Goal: Information Seeking & Learning: Learn about a topic

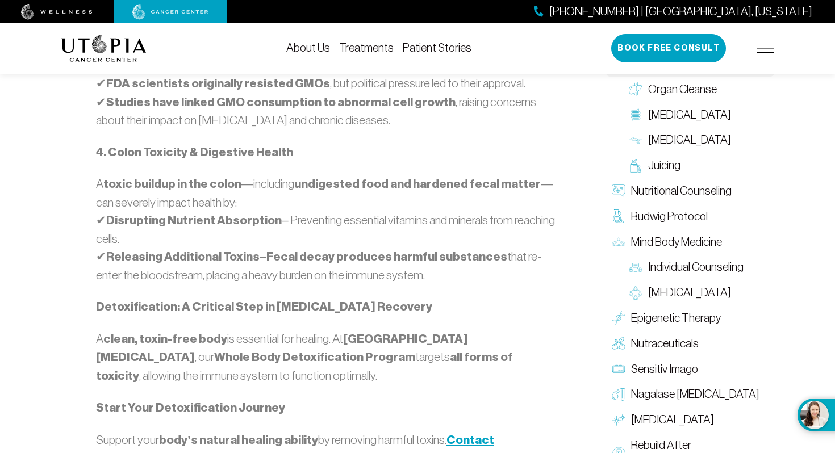
scroll to position [1250, 0]
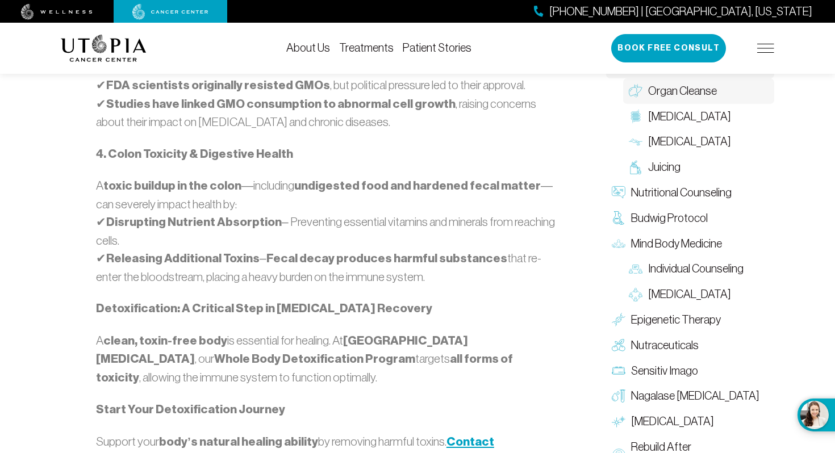
click at [636, 98] on img at bounding box center [636, 91] width 14 height 14
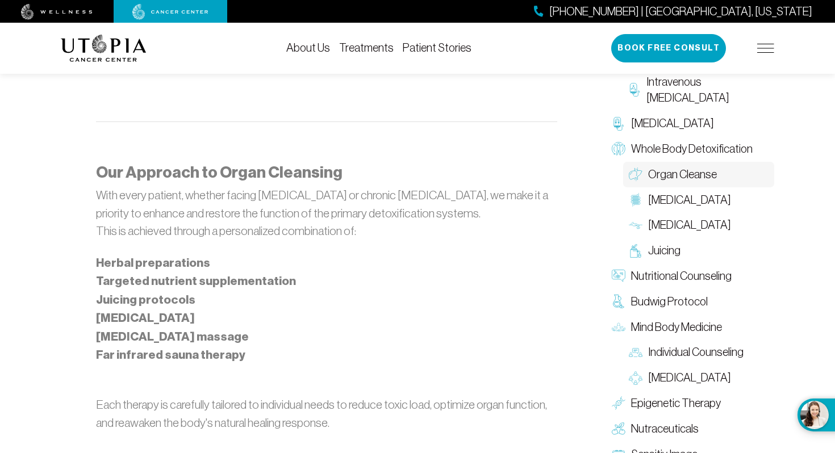
scroll to position [909, 0]
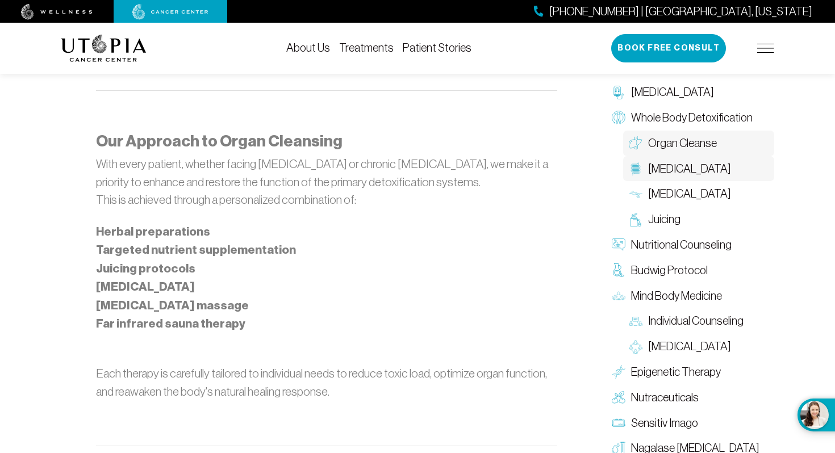
click at [661, 164] on span "[MEDICAL_DATA]" at bounding box center [689, 169] width 83 height 16
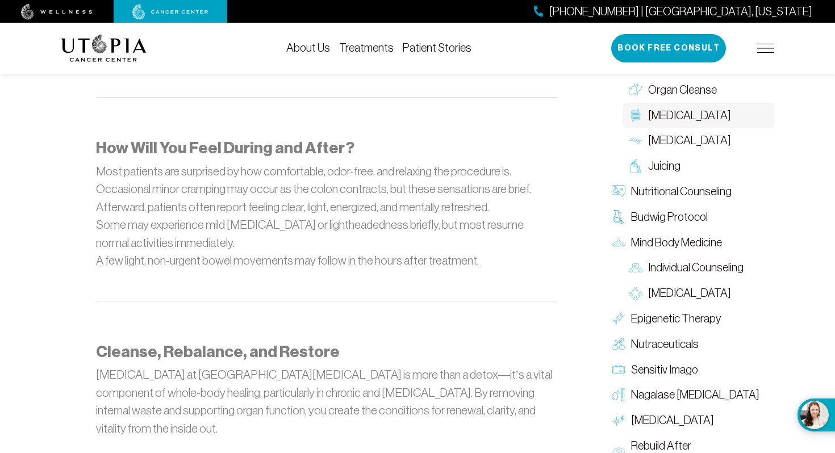
scroll to position [1637, 0]
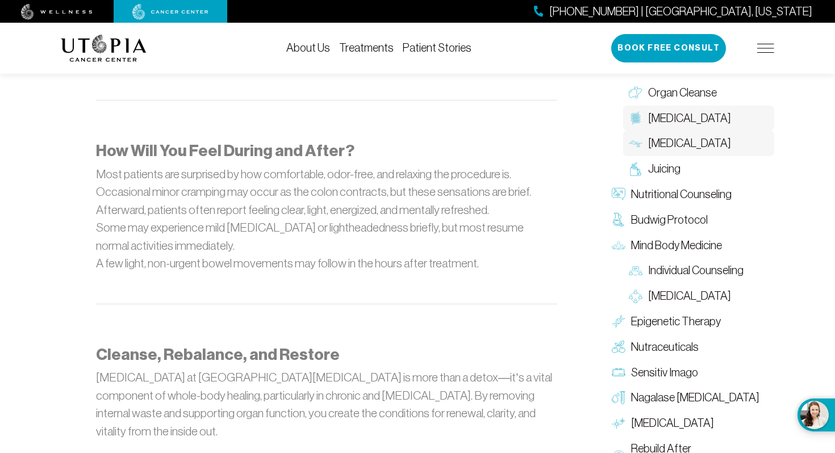
click at [700, 135] on span "[MEDICAL_DATA]" at bounding box center [689, 143] width 83 height 16
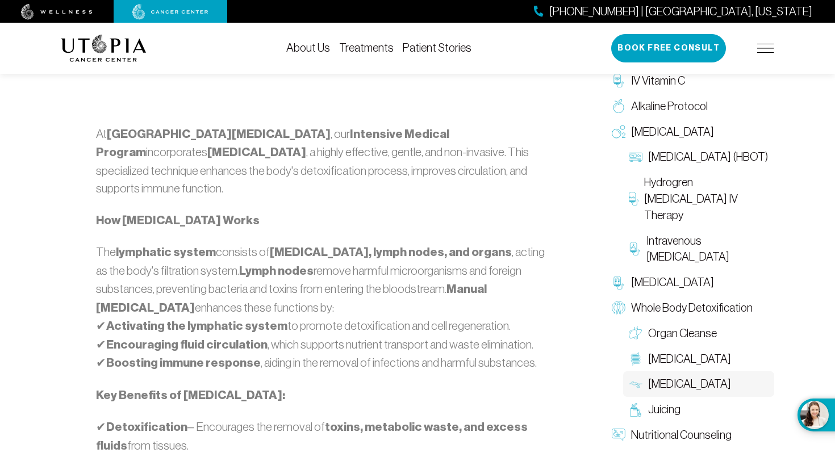
scroll to position [614, 0]
